Goal: Task Accomplishment & Management: Manage account settings

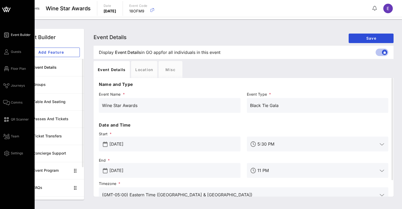
click at [4, 12] on icon at bounding box center [6, 9] width 13 height 13
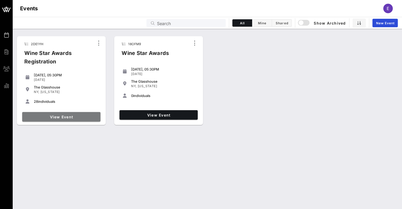
click at [66, 121] on link "View Event" at bounding box center [61, 117] width 78 height 10
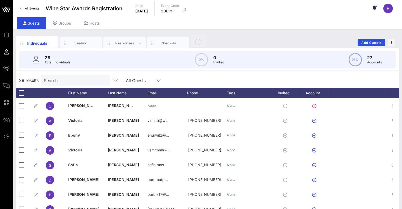
click at [130, 41] on div "Responses" at bounding box center [124, 43] width 23 height 5
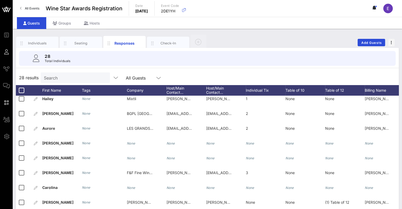
scroll to position [50, 0]
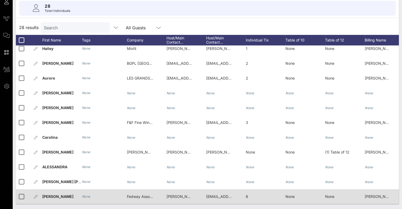
click at [144, 194] on span "Fedway Associates" at bounding box center [143, 196] width 33 height 4
click at [218, 189] on div "[EMAIL_ADDRESS][DOMAIN_NAME]" at bounding box center [219, 196] width 26 height 15
drag, startPoint x: 259, startPoint y: 196, endPoint x: 204, endPoint y: 194, distance: 55.0
click at [204, 194] on div "Event Builder Guests Journeys Comms QR Scanner Team Settings Wine Star Awards R…" at bounding box center [201, 79] width 402 height 259
click at [305, 191] on div "None" at bounding box center [305, 199] width 40 height 21
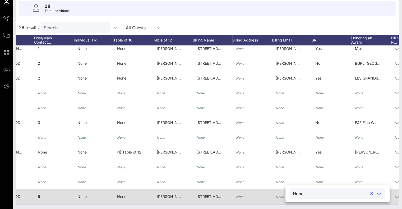
scroll to position [0, 219]
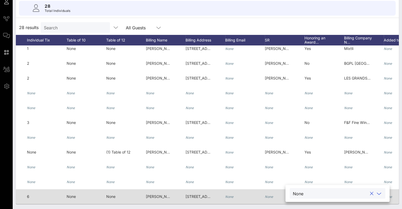
click at [161, 194] on div "[PERSON_NAME]" at bounding box center [159, 196] width 26 height 15
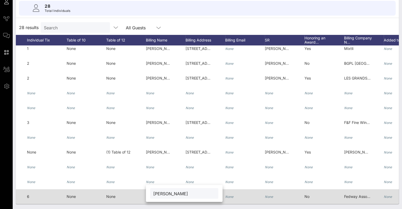
click at [161, 194] on input "[PERSON_NAME]" at bounding box center [184, 193] width 62 height 7
click at [352, 194] on span "Fedway Associates" at bounding box center [360, 196] width 33 height 4
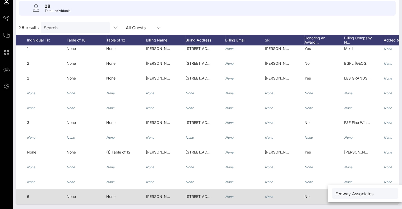
click at [352, 192] on input "Fedway Associates" at bounding box center [364, 193] width 59 height 7
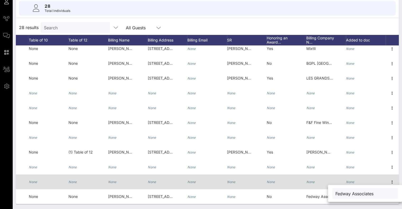
scroll to position [260, 260]
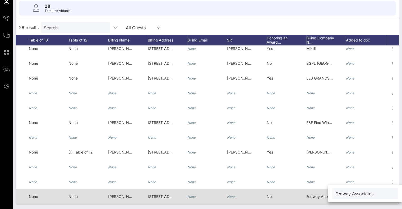
click at [307, 189] on div "Fedway Associates" at bounding box center [319, 196] width 26 height 15
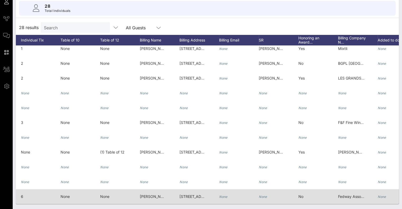
scroll to position [0, 219]
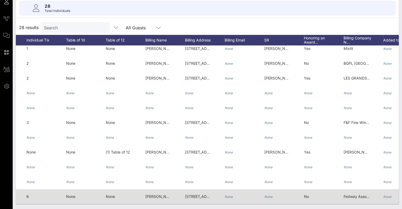
click at [197, 194] on span "[STREET_ADDRESS]" at bounding box center [202, 196] width 35 height 4
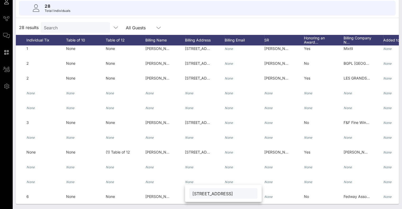
scroll to position [0, 0]
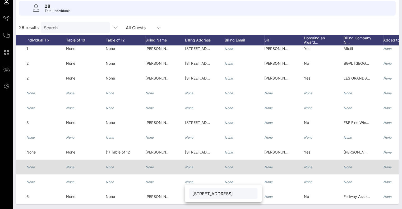
click at [219, 159] on div "None" at bounding box center [205, 169] width 40 height 21
